Goal: Register for event/course: Sign up to attend an event or enroll in a course

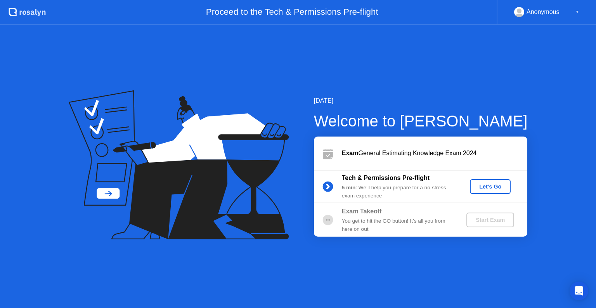
click at [497, 188] on div "Let's Go" at bounding box center [490, 186] width 35 height 6
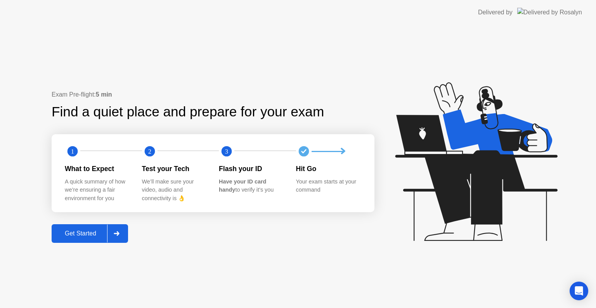
click at [110, 239] on div at bounding box center [116, 234] width 19 height 18
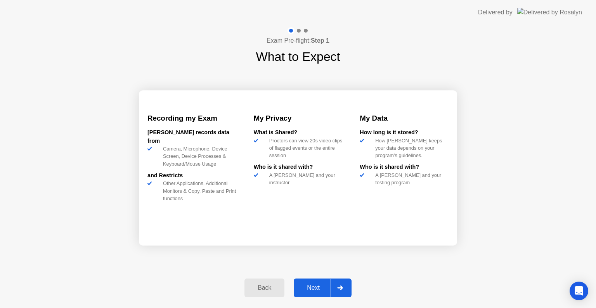
click at [312, 290] on div "Next" at bounding box center [313, 287] width 35 height 7
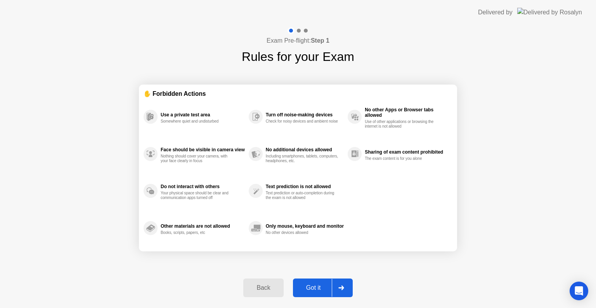
click at [318, 284] on div "Got it" at bounding box center [313, 287] width 36 height 7
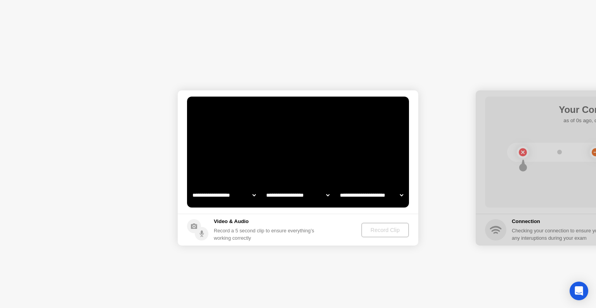
select select "**********"
select select "*******"
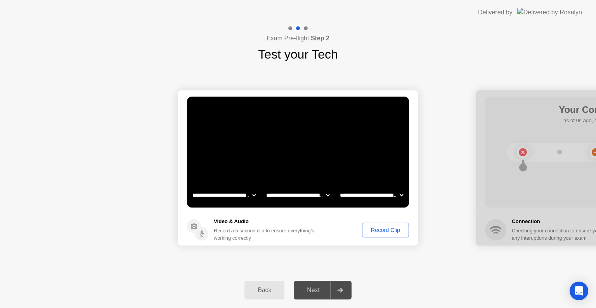
click at [389, 232] on div "Record Clip" at bounding box center [386, 230] width 42 height 6
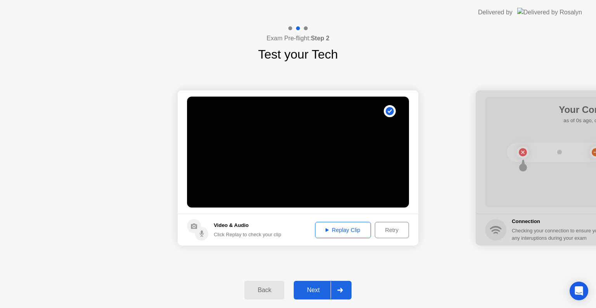
click at [337, 229] on div "Replay Clip" at bounding box center [343, 230] width 50 height 6
click at [322, 289] on div "Next" at bounding box center [313, 290] width 35 height 7
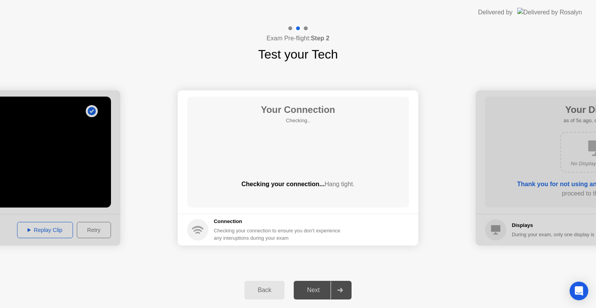
click at [396, 273] on div "Back Next" at bounding box center [298, 290] width 596 height 36
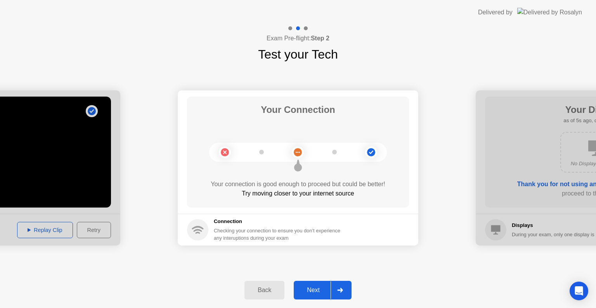
click at [338, 290] on icon at bounding box center [339, 290] width 5 height 5
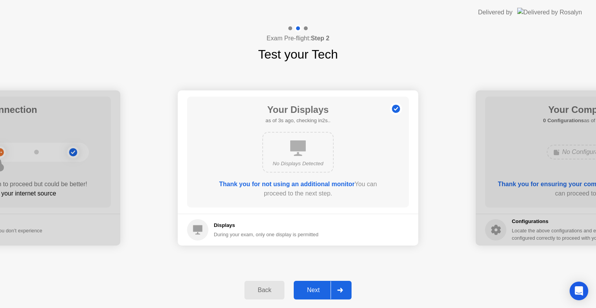
click at [312, 287] on div "Next" at bounding box center [313, 290] width 35 height 7
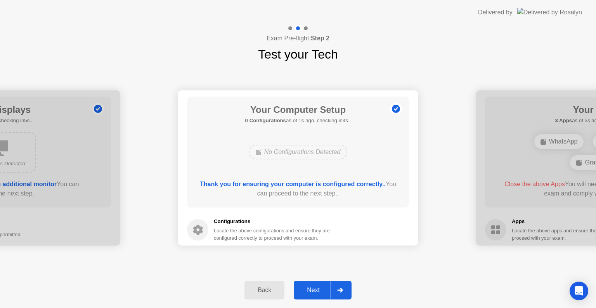
click at [318, 154] on div "No Configurations Detected" at bounding box center [298, 152] width 99 height 15
click at [322, 154] on div "No Configurations Detected" at bounding box center [298, 152] width 99 height 15
click at [321, 291] on div "Next" at bounding box center [313, 290] width 35 height 7
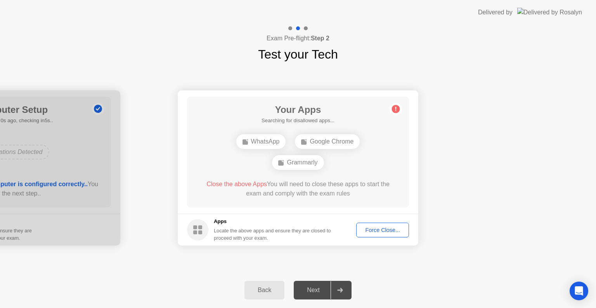
click at [386, 231] on div "Force Close..." at bounding box center [382, 230] width 47 height 6
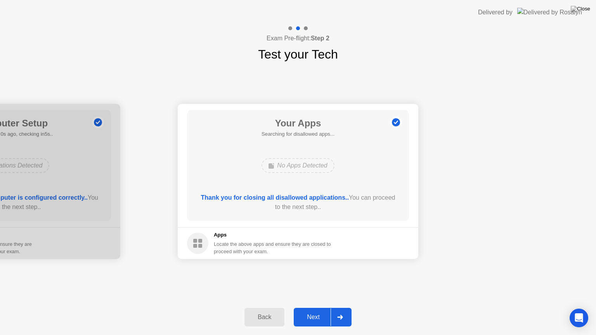
click at [321, 308] on div "Next" at bounding box center [313, 317] width 35 height 7
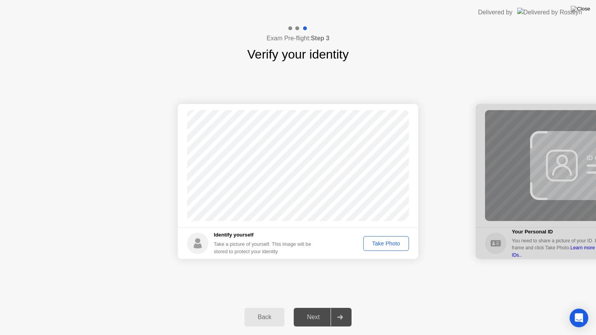
click at [377, 240] on div "Take Photo" at bounding box center [386, 243] width 40 height 6
click at [320, 308] on div "Next" at bounding box center [313, 317] width 35 height 7
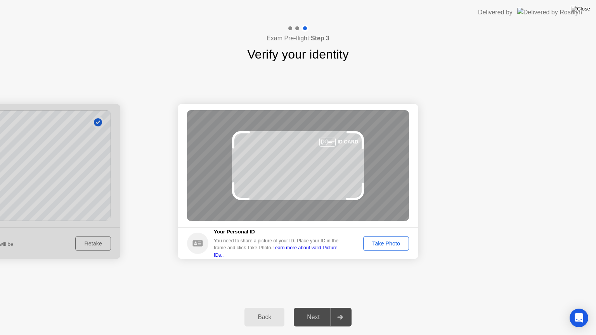
click at [399, 247] on div "Take Photo" at bounding box center [386, 243] width 40 height 6
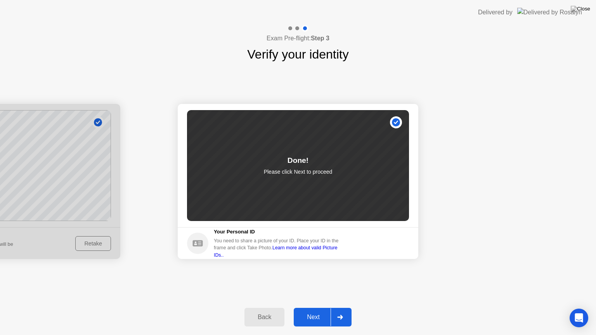
click at [340, 308] on div at bounding box center [339, 317] width 19 height 18
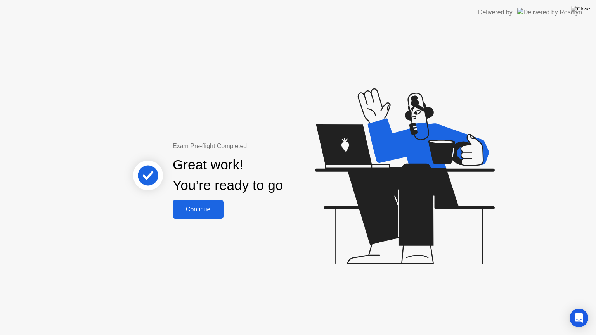
click at [189, 202] on button "Continue" at bounding box center [198, 209] width 51 height 19
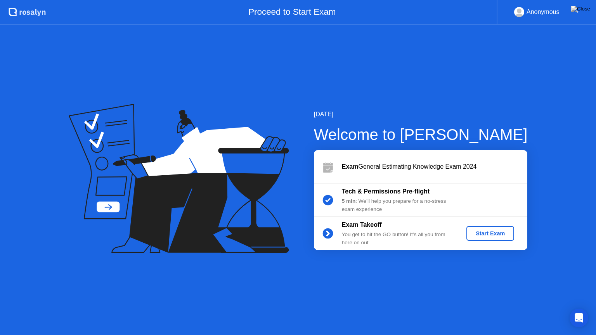
click at [478, 236] on div "Start Exam" at bounding box center [490, 233] width 42 height 6
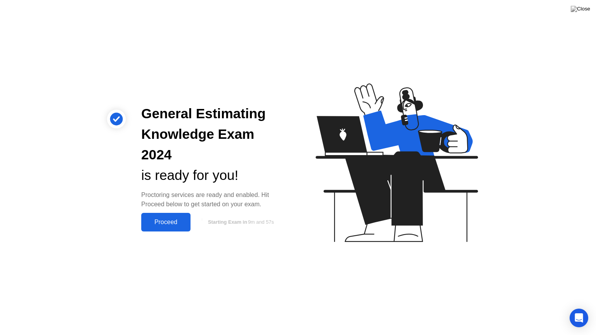
click at [166, 231] on div "General Estimating Knowledge Exam 2024 is ready for you! Proctoring services ar…" at bounding box center [298, 167] width 596 height 335
click at [164, 219] on button "Proceed" at bounding box center [165, 222] width 49 height 19
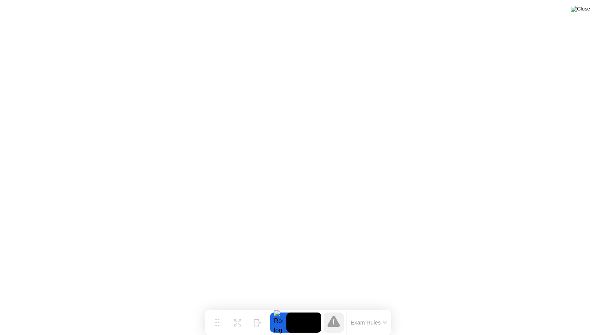
click at [585, 11] on img at bounding box center [580, 9] width 19 height 6
click at [382, 308] on button "Exam Rules" at bounding box center [368, 322] width 41 height 7
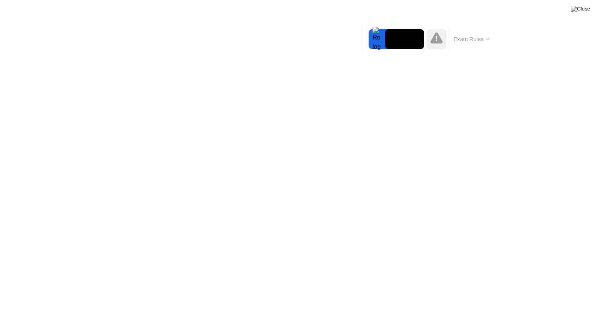
click at [483, 38] on button "Exam Rules" at bounding box center [471, 39] width 41 height 7
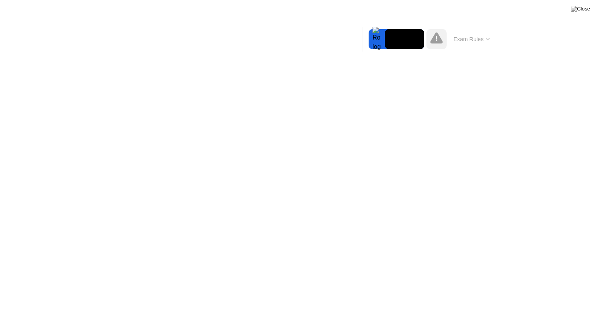
click at [478, 42] on button "Exam Rules" at bounding box center [471, 39] width 41 height 7
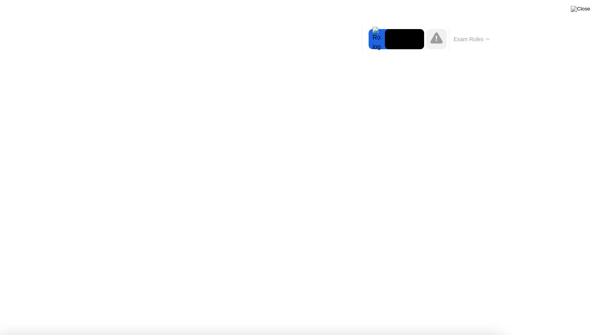
click at [570, 308] on div at bounding box center [298, 335] width 596 height 0
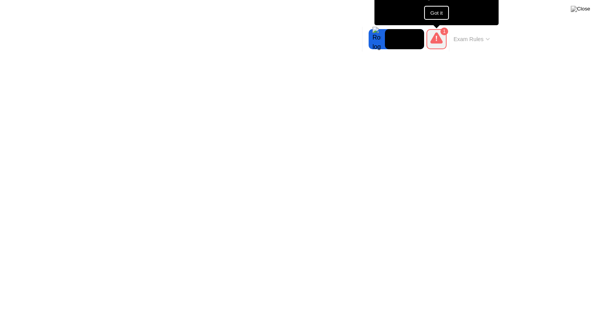
click at [438, 39] on icon at bounding box center [436, 37] width 12 height 11
click at [434, 11] on button "Got it" at bounding box center [436, 13] width 25 height 14
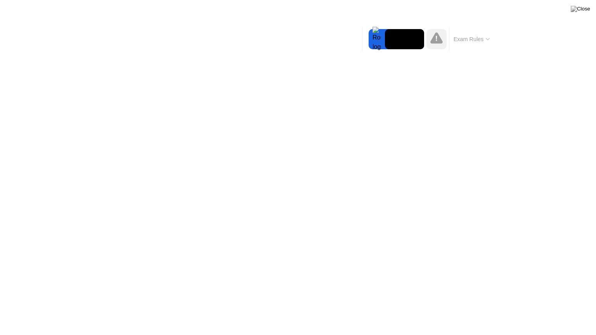
click at [483, 36] on button "Exam Rules" at bounding box center [471, 39] width 41 height 7
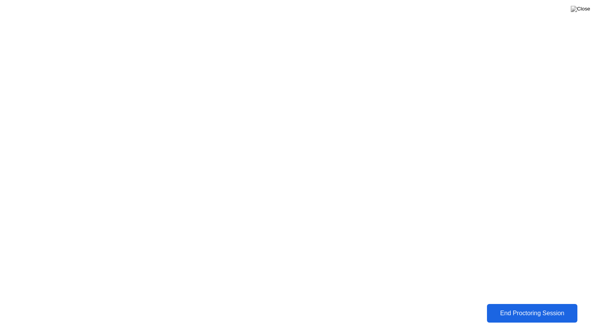
click at [492, 308] on div "End Proctoring Session" at bounding box center [532, 313] width 86 height 7
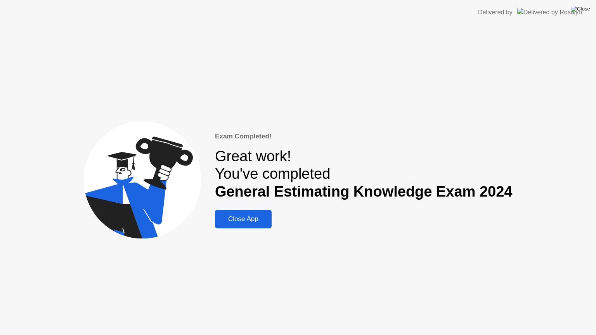
click at [585, 10] on img at bounding box center [580, 9] width 19 height 6
